Goal: Check status

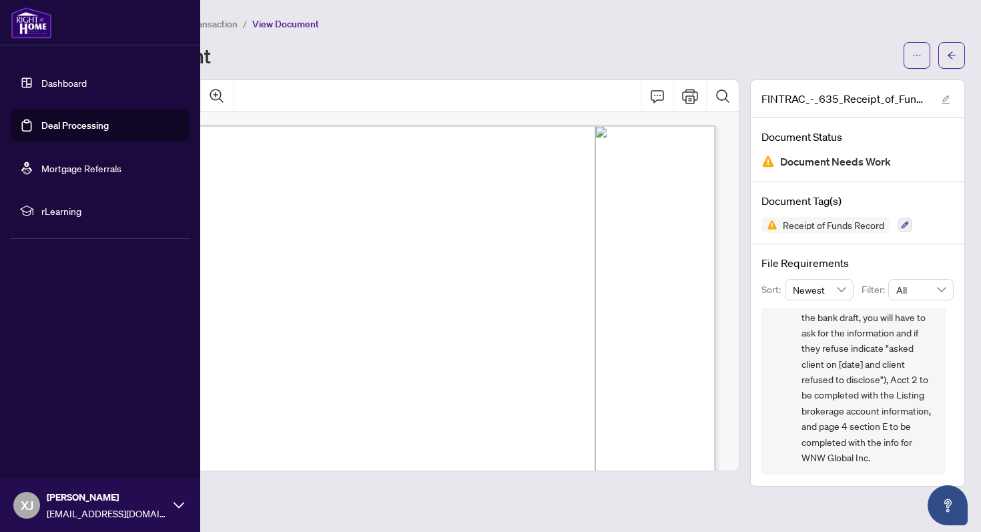
click at [49, 84] on link "Dashboard" at bounding box center [63, 83] width 45 height 12
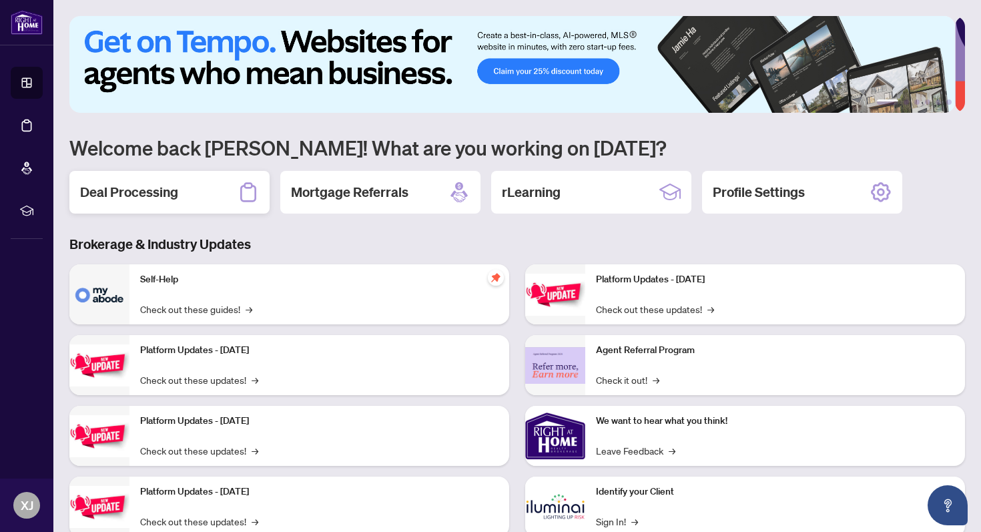
click at [143, 191] on h2 "Deal Processing" at bounding box center [129, 192] width 98 height 19
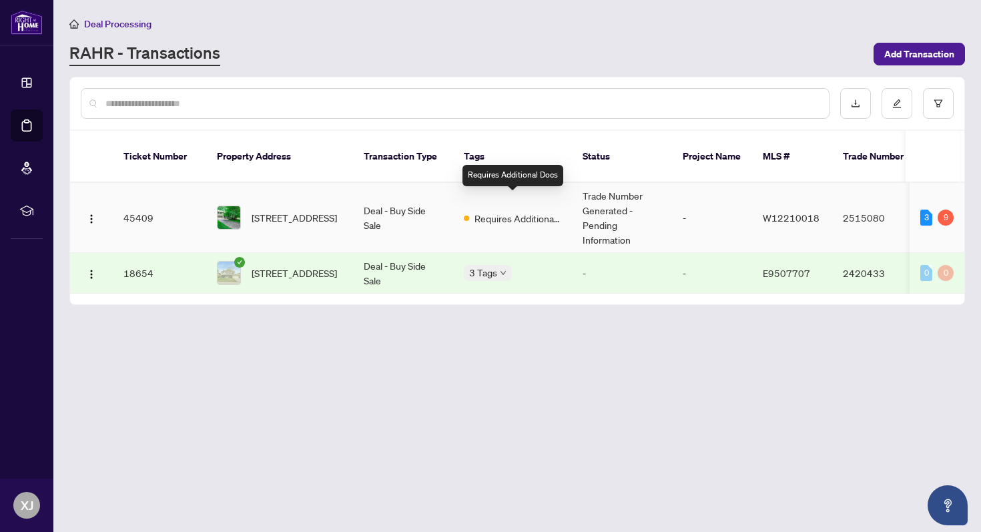
click at [482, 211] on span "Requires Additional Docs" at bounding box center [517, 218] width 87 height 15
